Goal: Information Seeking & Learning: Learn about a topic

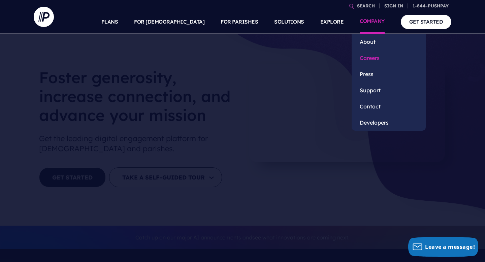
click at [374, 55] on link "Careers" at bounding box center [389, 58] width 74 height 16
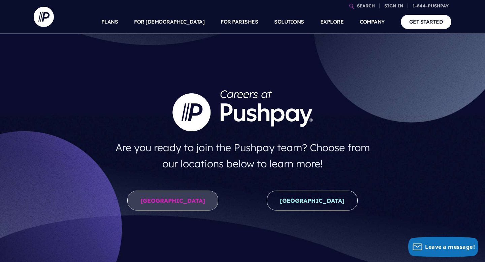
click at [174, 205] on link "United States" at bounding box center [172, 201] width 91 height 20
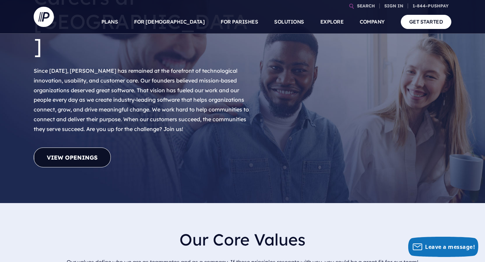
click at [79, 148] on link "View Openings" at bounding box center [72, 158] width 77 height 20
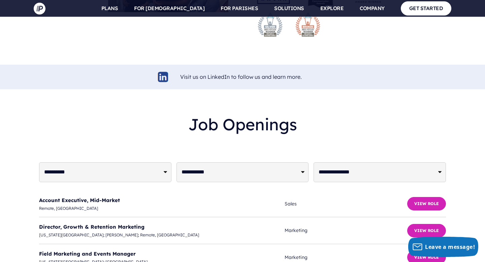
scroll to position [1566, 0]
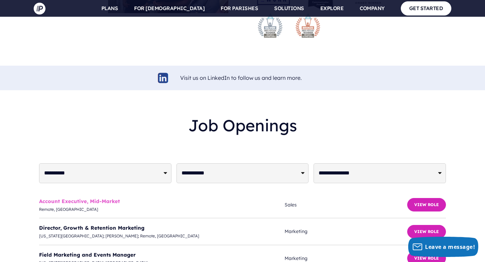
click at [106, 198] on link "Account Executive, Mid-Market" at bounding box center [79, 201] width 81 height 6
